Goal: Information Seeking & Learning: Learn about a topic

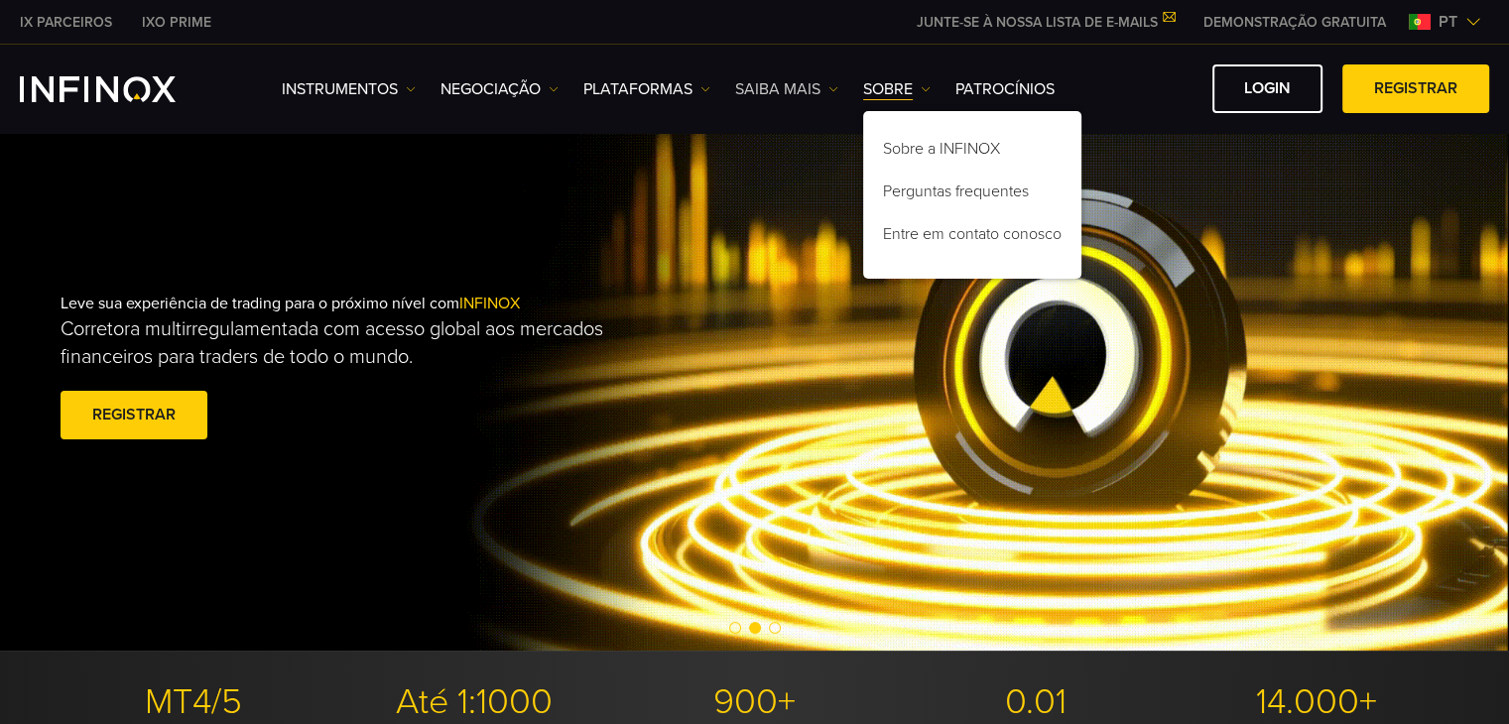
click at [775, 84] on link "Saiba mais" at bounding box center [786, 89] width 103 height 24
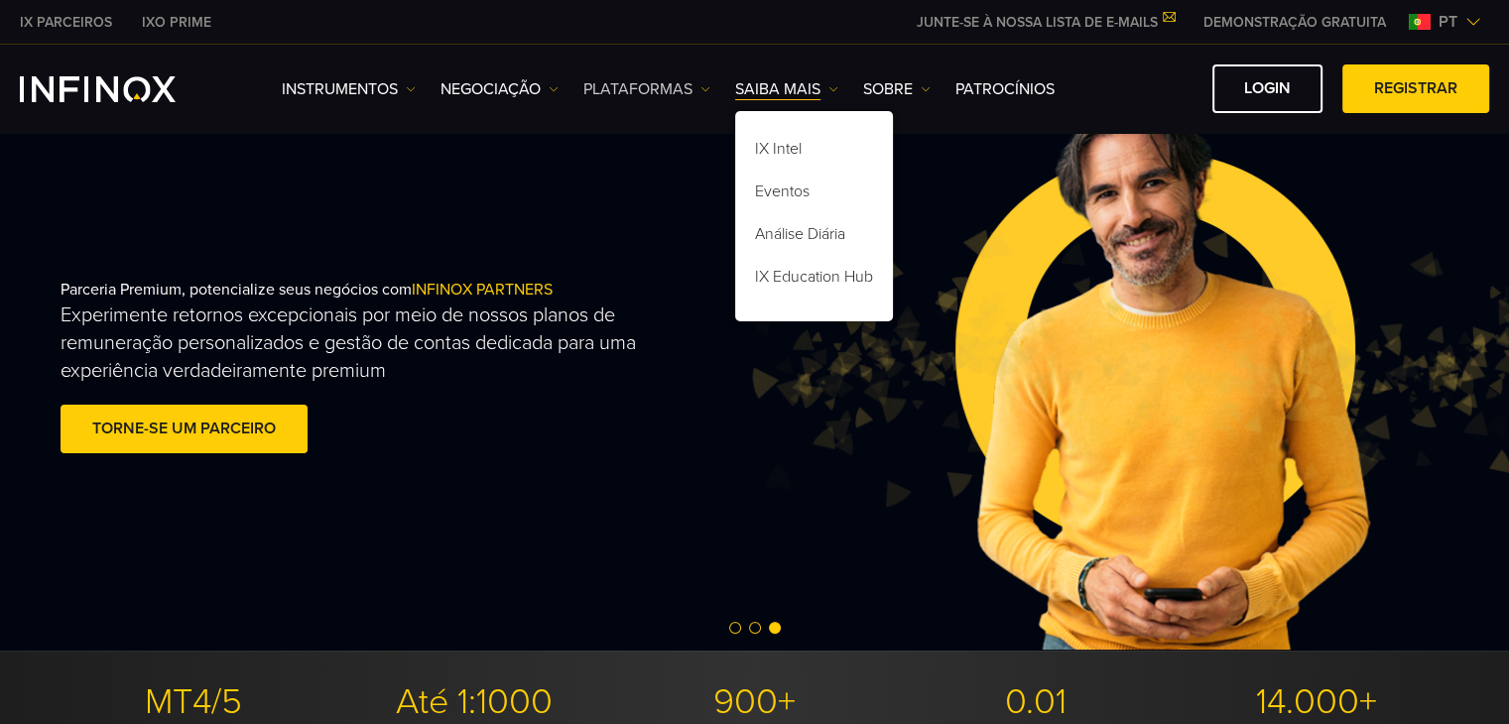
click at [652, 92] on link "PLATAFORMAS" at bounding box center [646, 89] width 127 height 24
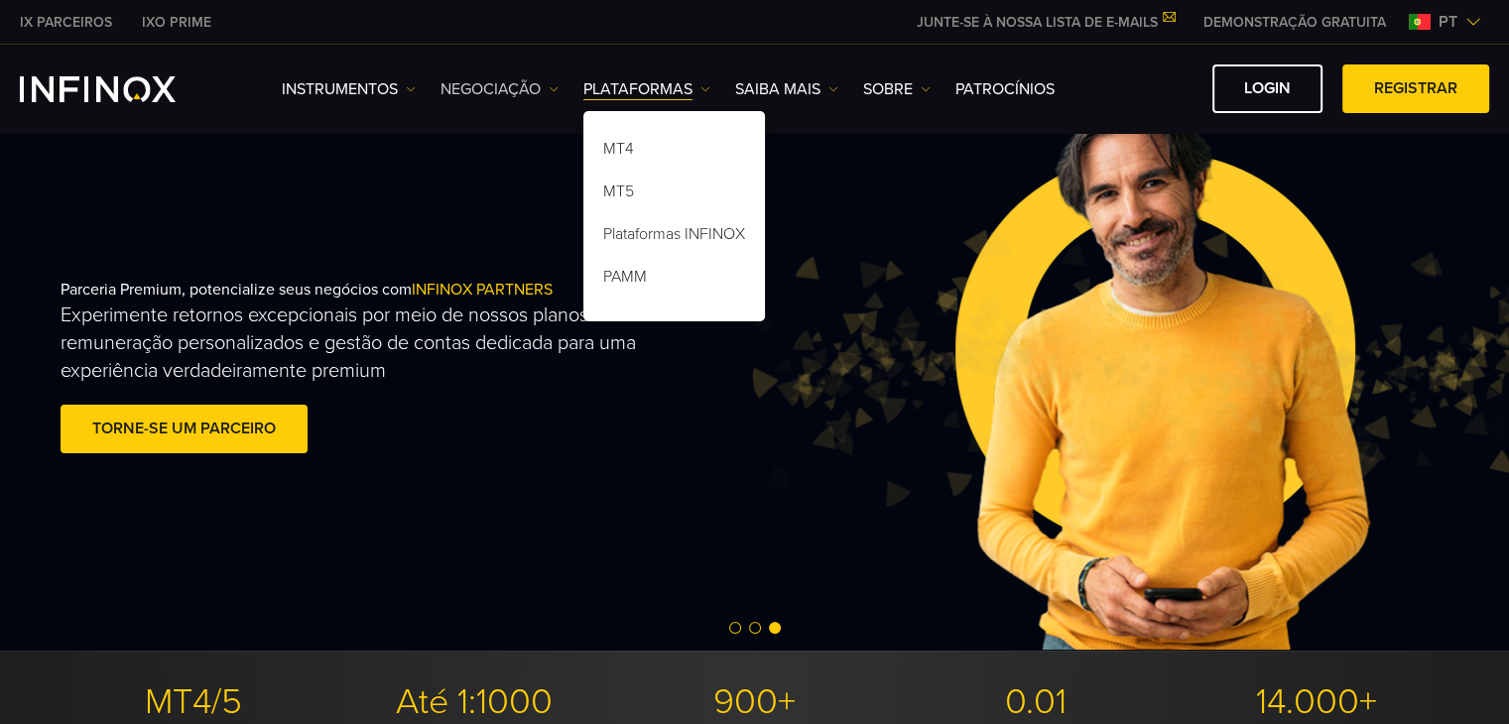
click at [511, 85] on link "NEGOCIAÇÃO" at bounding box center [500, 89] width 118 height 24
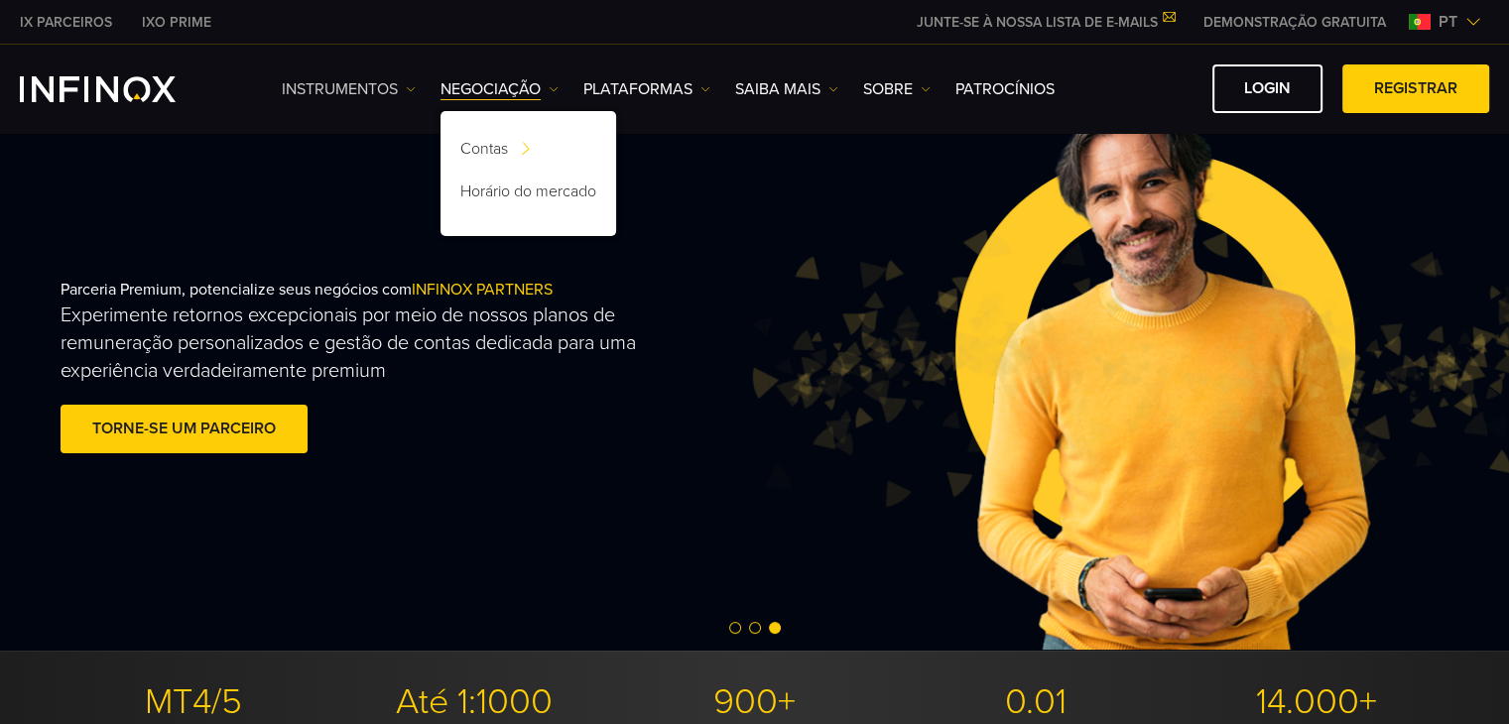
click at [344, 92] on link "Instrumentos" at bounding box center [349, 89] width 134 height 24
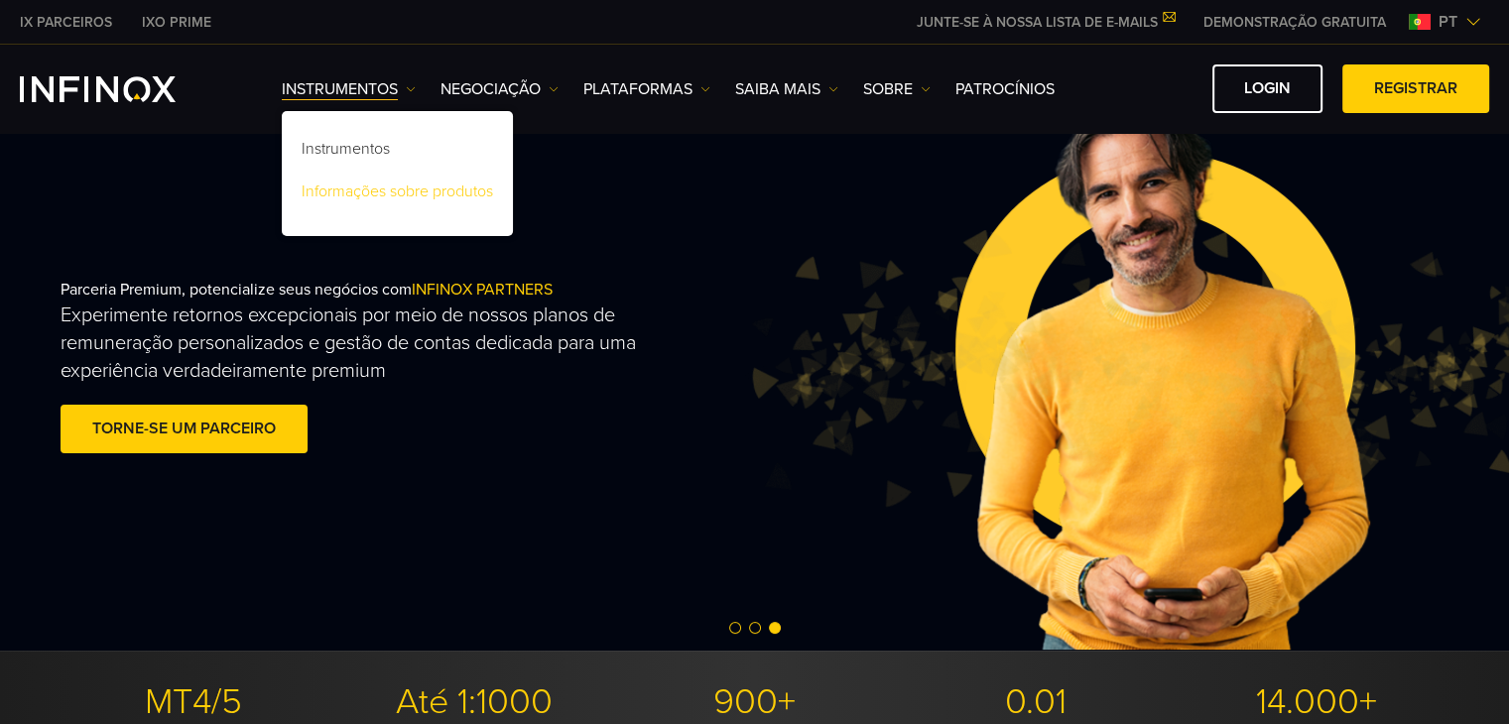
click at [377, 201] on link "Informações sobre produtos" at bounding box center [397, 195] width 231 height 43
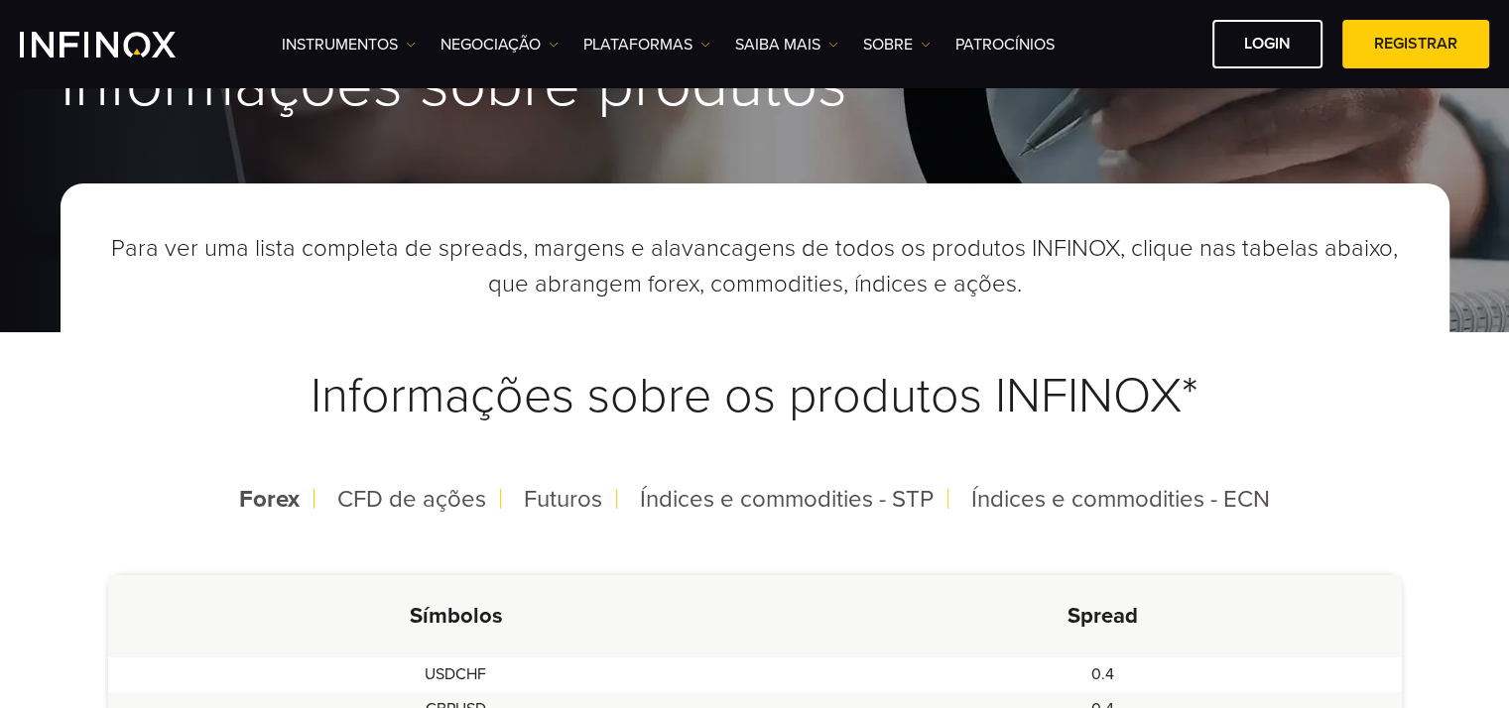
scroll to position [198, 0]
